Goal: Obtain resource: Download file/media

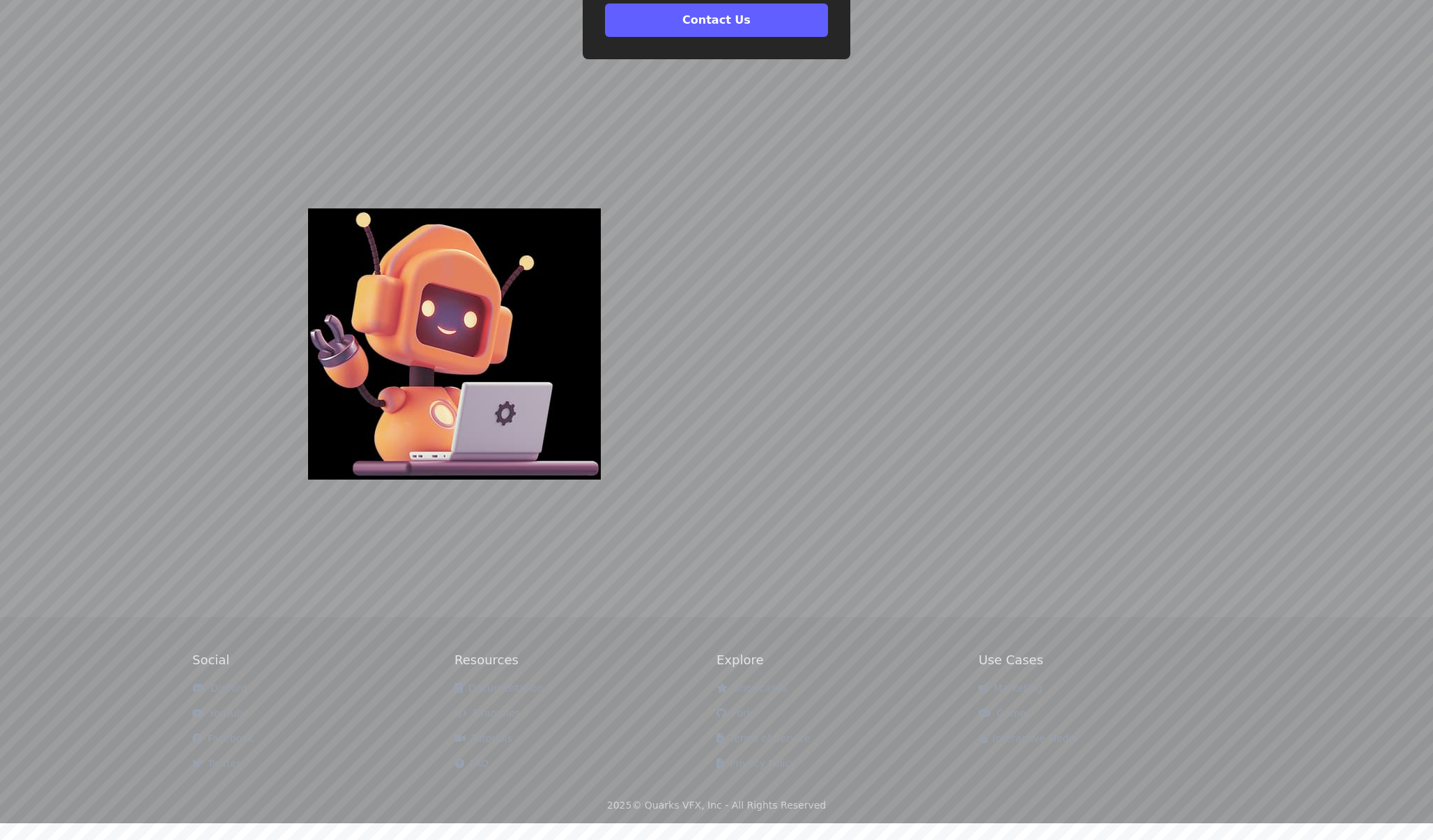
scroll to position [4592, 0]
click at [500, 719] on link "Examples" at bounding box center [488, 713] width 66 height 12
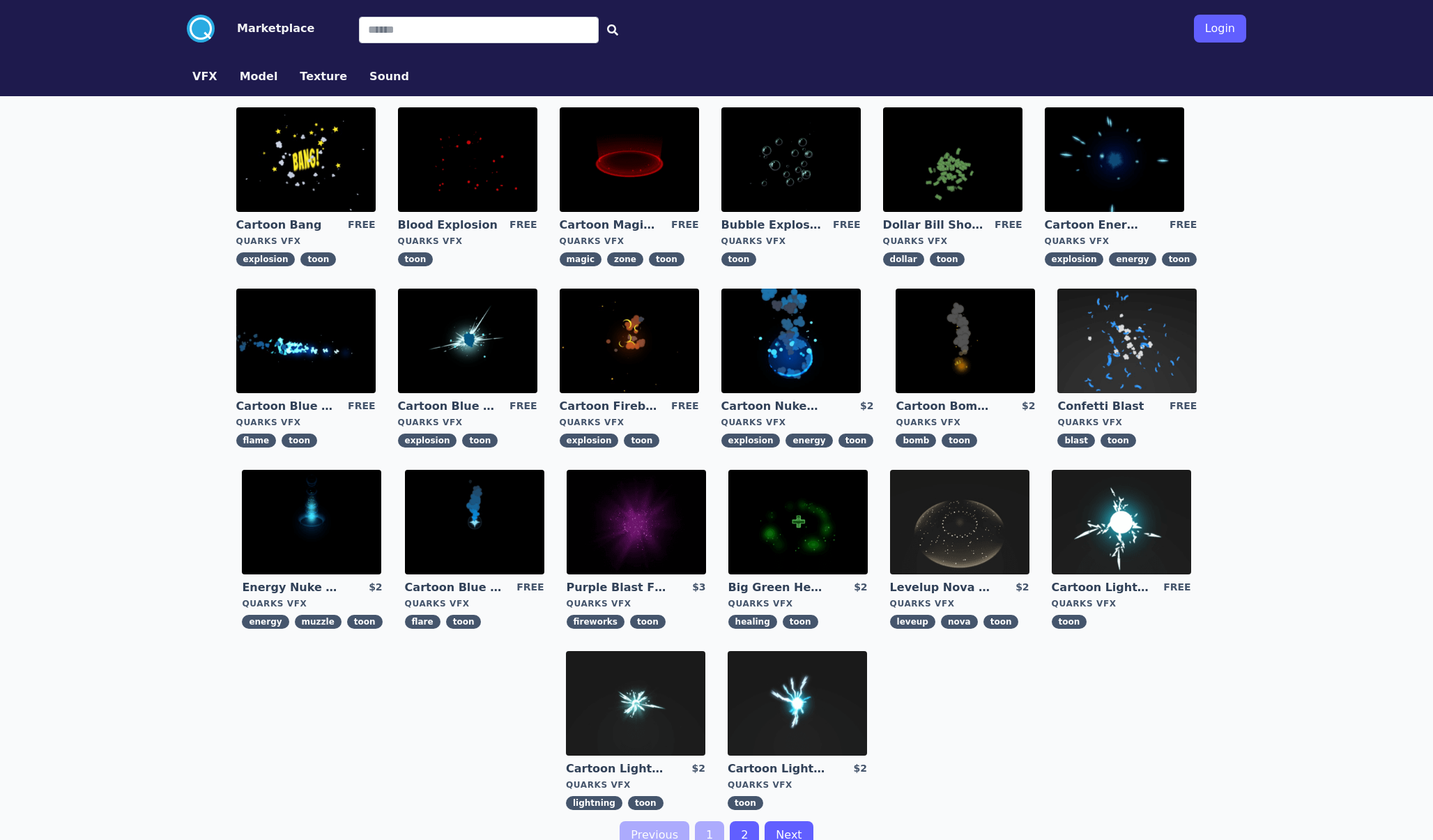
click at [1107, 173] on img at bounding box center [1114, 159] width 140 height 104
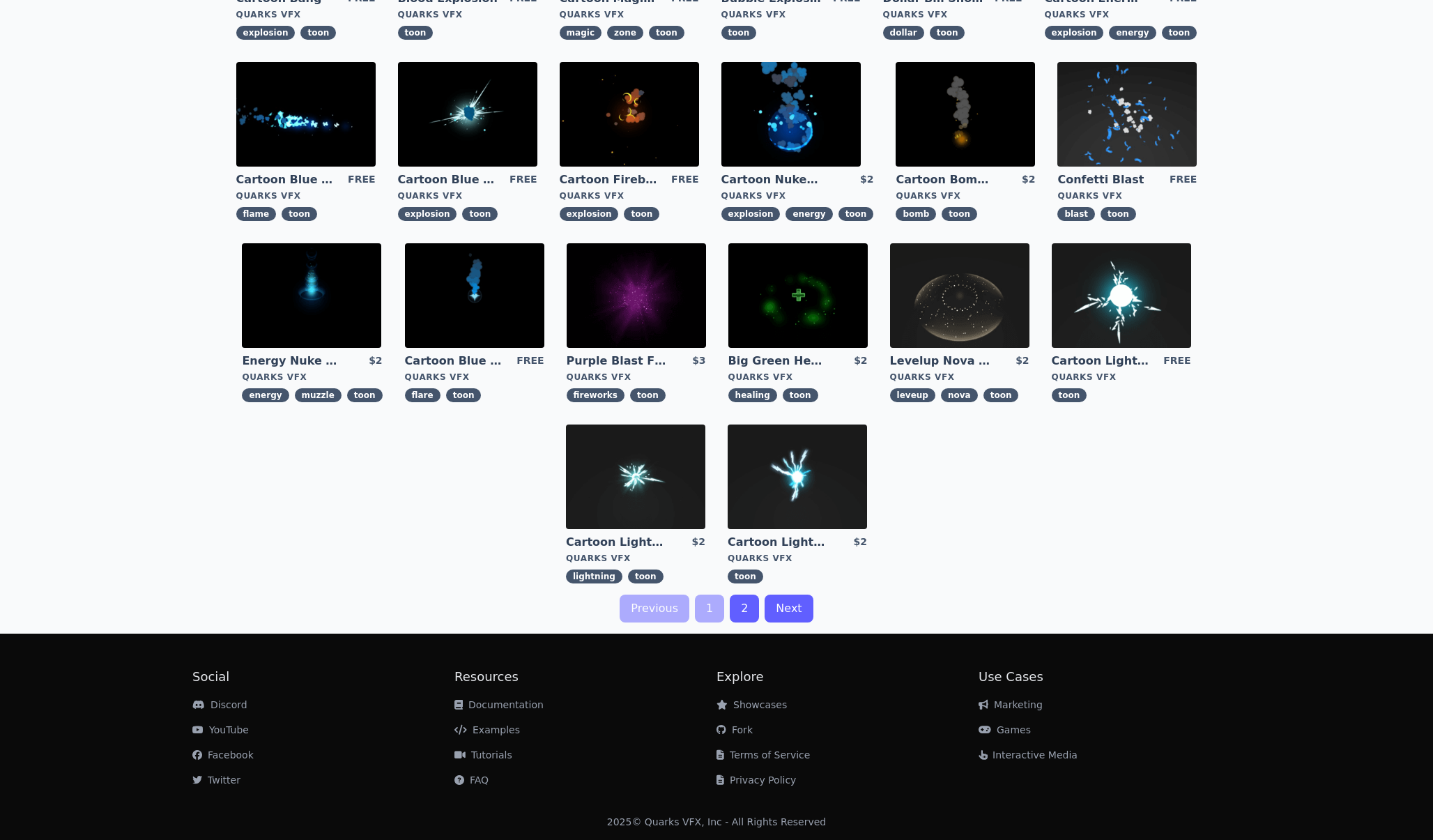
scroll to position [227, 0]
click at [774, 606] on link "Next" at bounding box center [789, 608] width 48 height 28
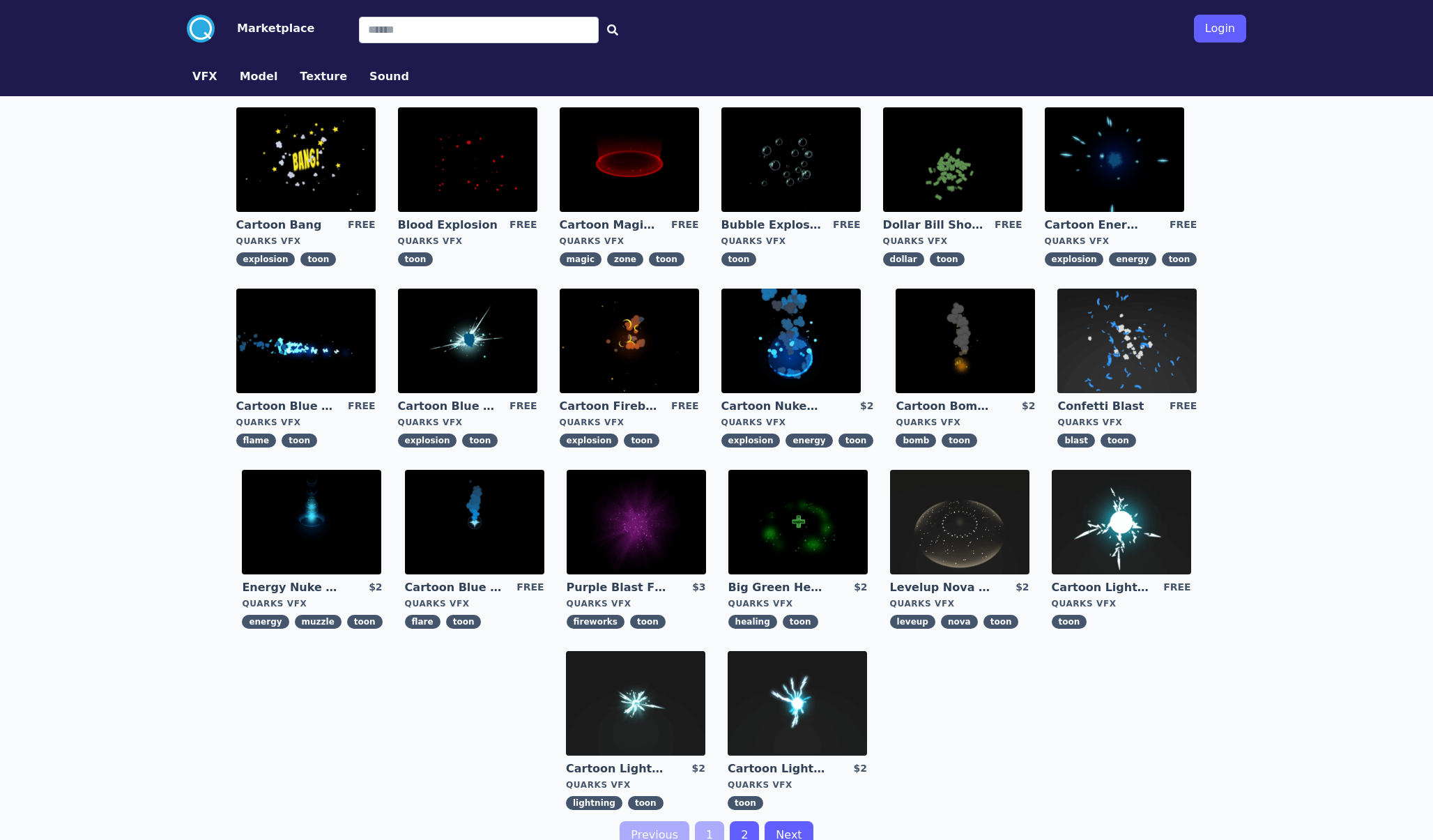
click at [434, 717] on div "Cartoon Bang FREE Quarks VFX explosion toon Blood Explosion FREE Quarks VFX too…" at bounding box center [716, 458] width 1071 height 725
